Goal: Contribute content

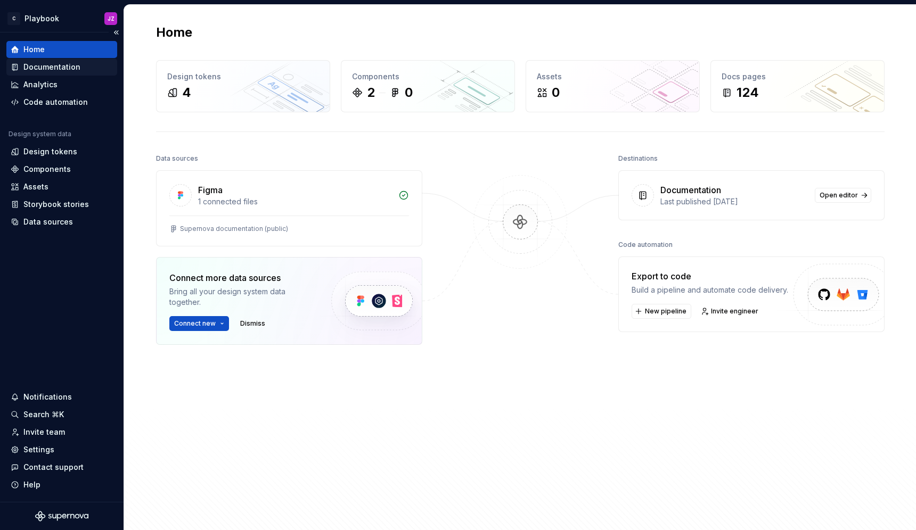
click at [51, 66] on div "Documentation" at bounding box center [51, 67] width 57 height 11
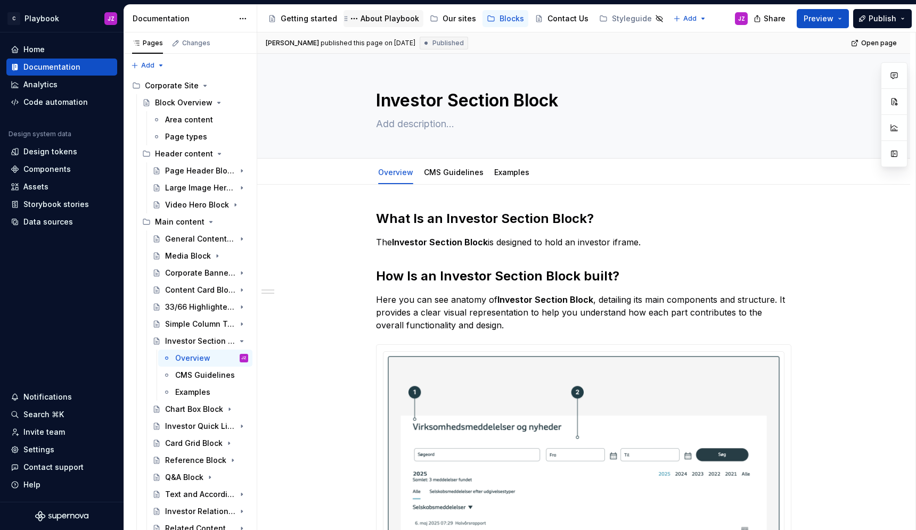
click at [384, 25] on div "About Playbook" at bounding box center [383, 18] width 80 height 17
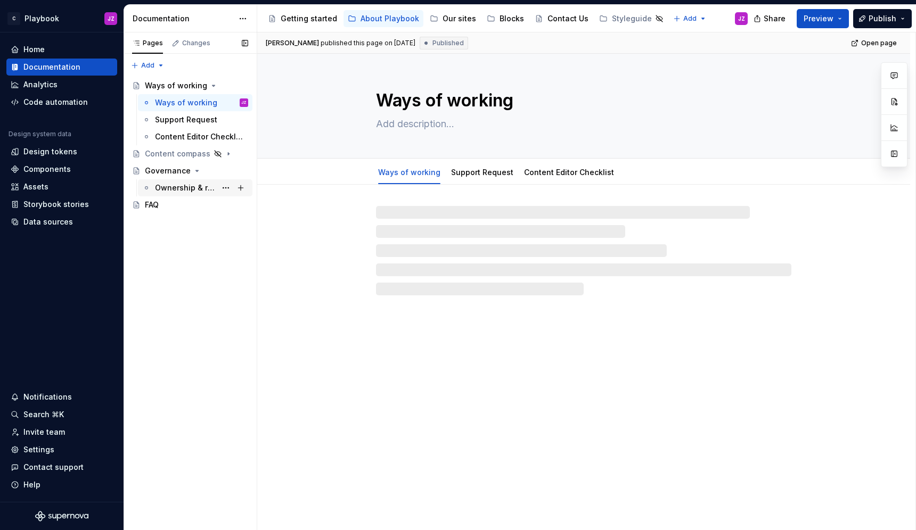
click at [167, 184] on div "Ownership & roles" at bounding box center [185, 188] width 61 height 11
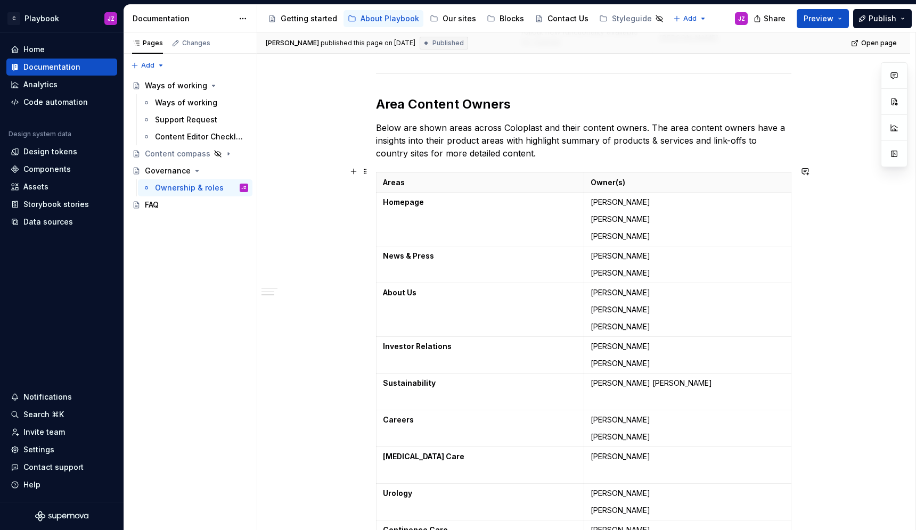
scroll to position [1316, 0]
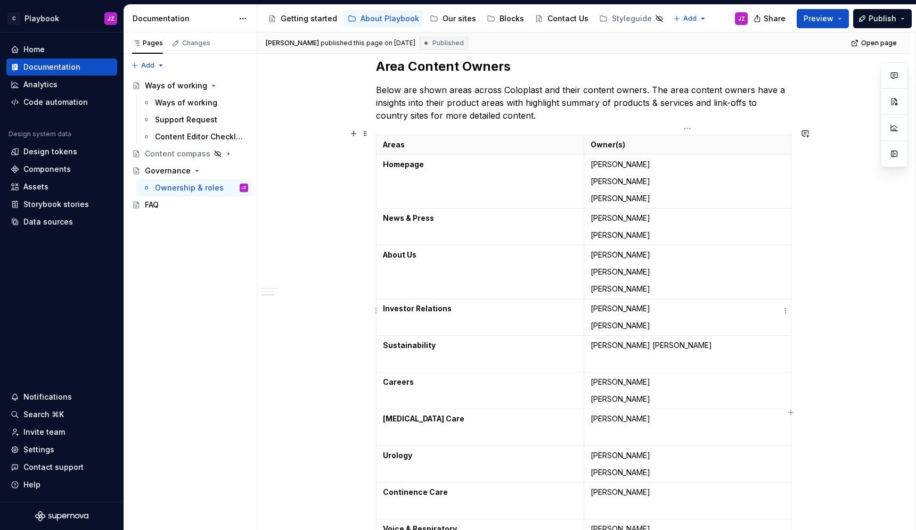
click at [591, 320] on p "[PERSON_NAME]" at bounding box center [687, 325] width 194 height 11
type textarea "*"
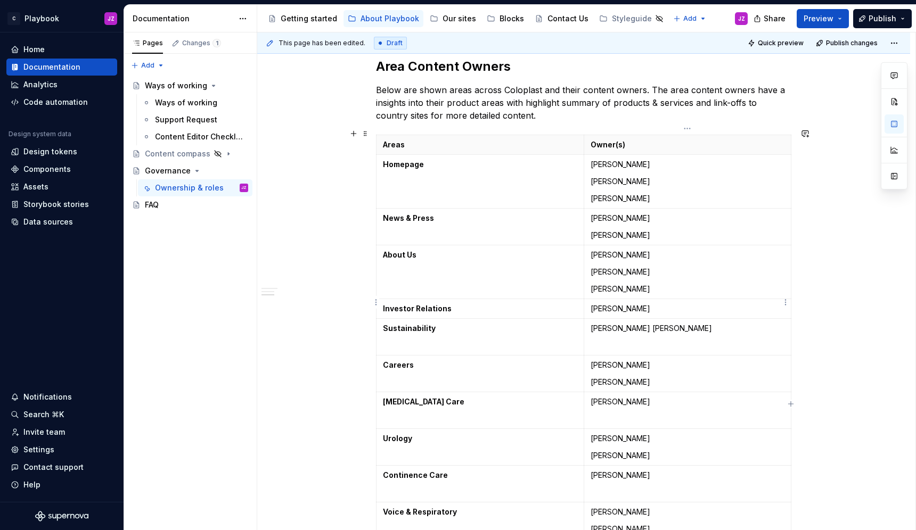
click at [640, 305] on p "[PERSON_NAME]" at bounding box center [687, 308] width 194 height 11
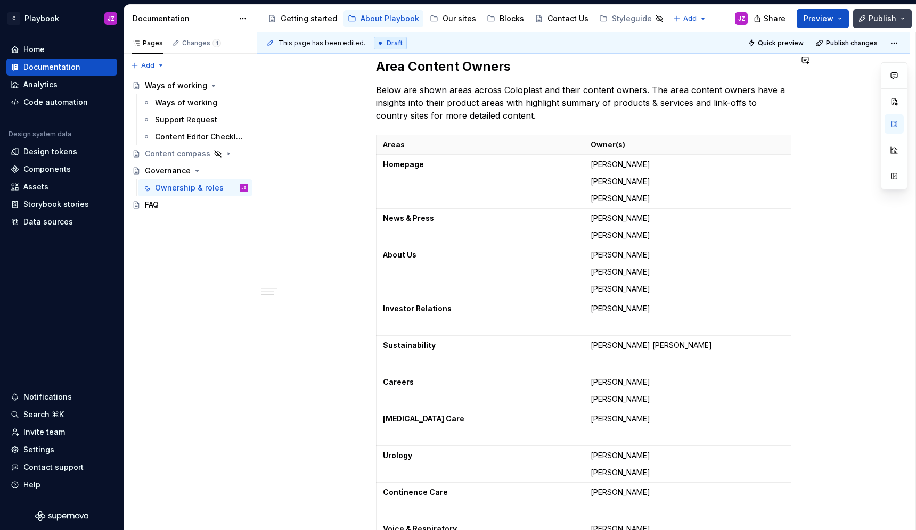
click at [867, 17] on button "Publish" at bounding box center [882, 18] width 59 height 19
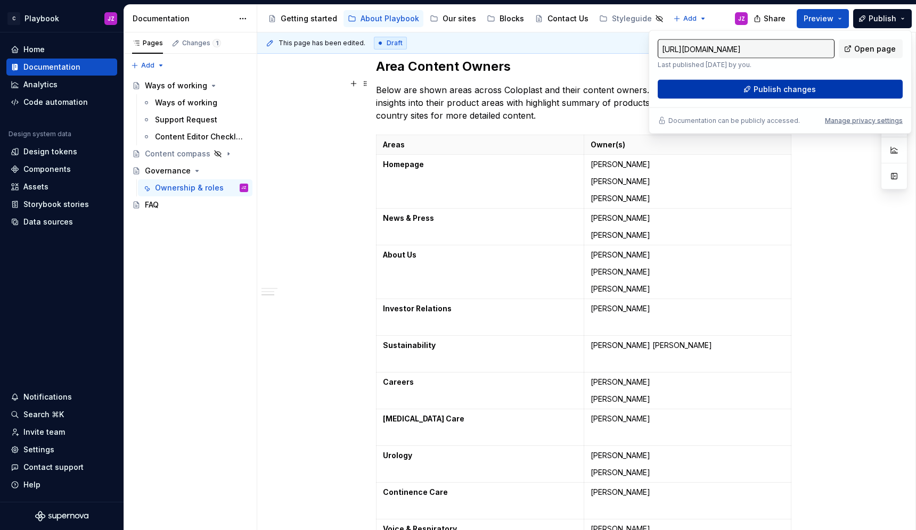
click at [810, 91] on span "Publish changes" at bounding box center [784, 89] width 62 height 11
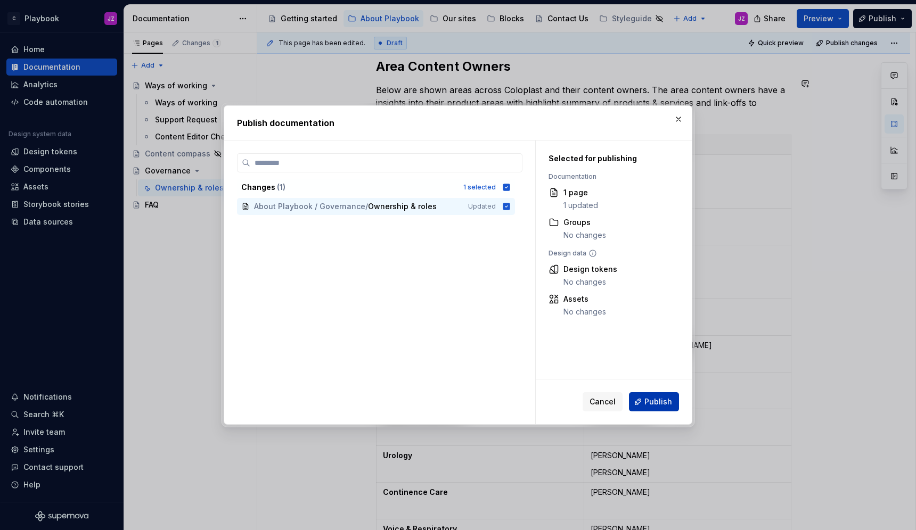
click at [666, 394] on button "Publish" at bounding box center [654, 401] width 50 height 19
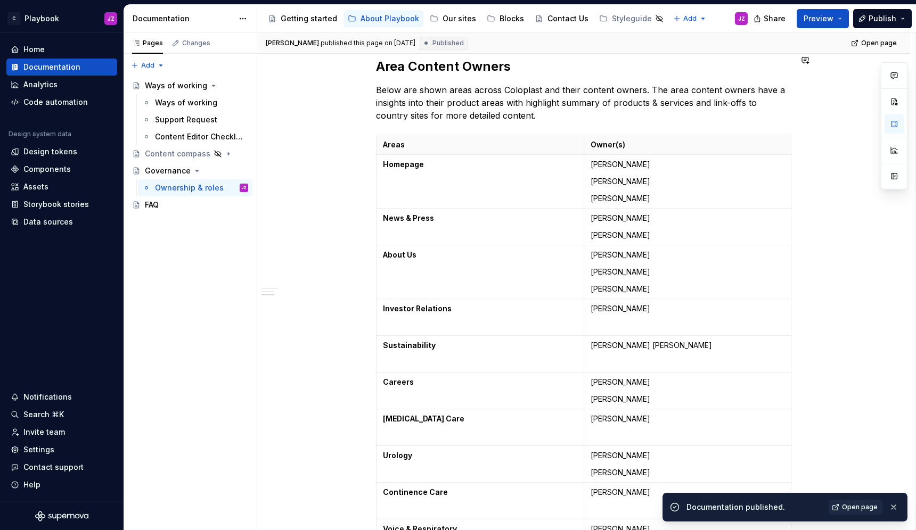
type textarea "*"
